Goal: Navigation & Orientation: Go to known website

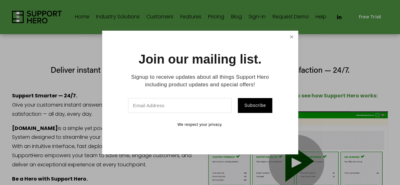
click at [294, 37] on link "Close" at bounding box center [291, 37] width 11 height 11
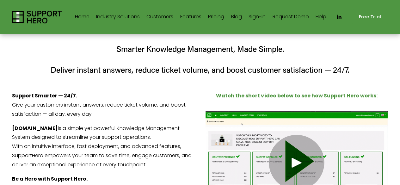
click at [90, 15] on link "Home" at bounding box center [82, 17] width 15 height 10
click at [341, 19] on use "LinkedIn" at bounding box center [339, 17] width 4 height 4
click at [266, 14] on link "Sign-in" at bounding box center [257, 17] width 17 height 10
